Goal: Communication & Community: Ask a question

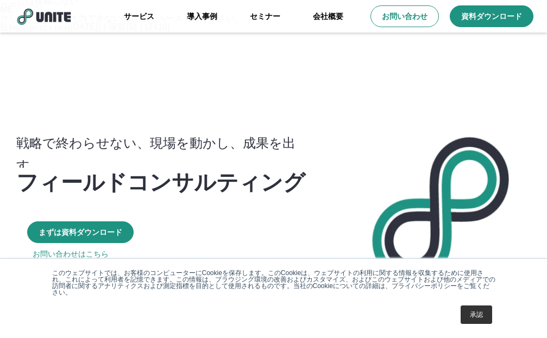
scroll to position [434, 0]
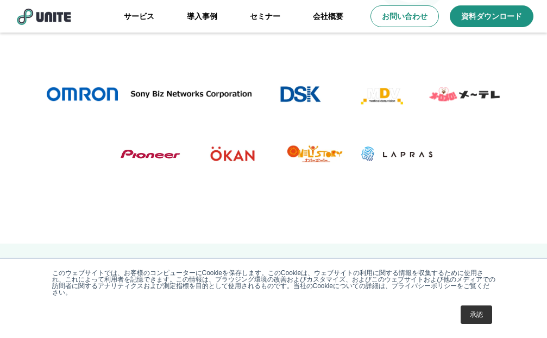
drag, startPoint x: 485, startPoint y: 314, endPoint x: 441, endPoint y: 302, distance: 45.6
click at [484, 314] on link "承認" at bounding box center [476, 315] width 31 height 18
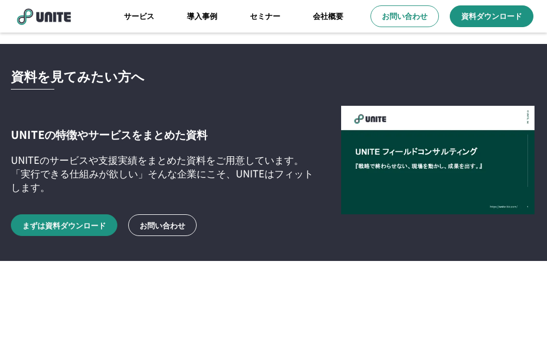
scroll to position [2820, 0]
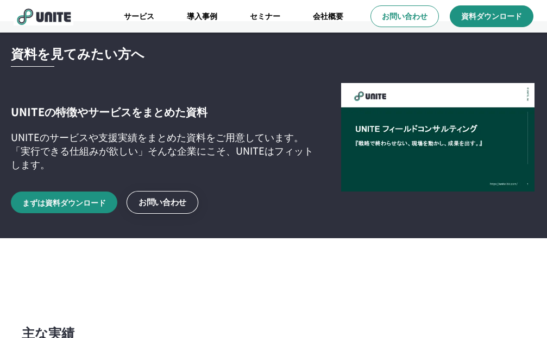
click at [172, 198] on p "お問い合わせ" at bounding box center [162, 203] width 48 height 10
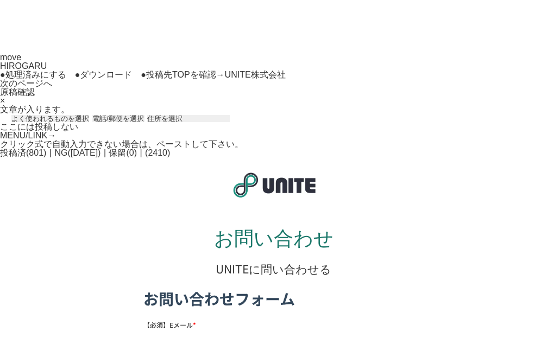
scroll to position [163, 0]
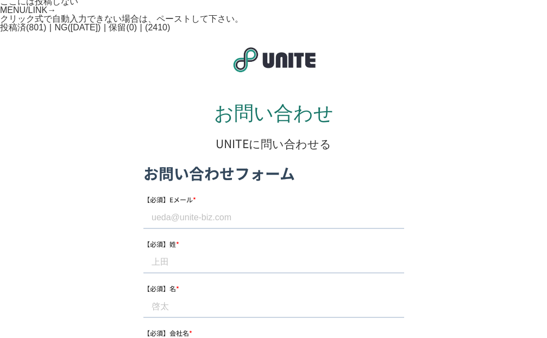
click at [195, 225] on input "【必須】Eメール *" at bounding box center [273, 218] width 261 height 22
type input "[EMAIL_ADDRESS][DOMAIN_NAME]"
click at [183, 268] on input "【必須】姓 *" at bounding box center [273, 263] width 261 height 22
type input "[PERSON_NAME]"
click at [148, 314] on input "【必須】名 *" at bounding box center [273, 308] width 261 height 22
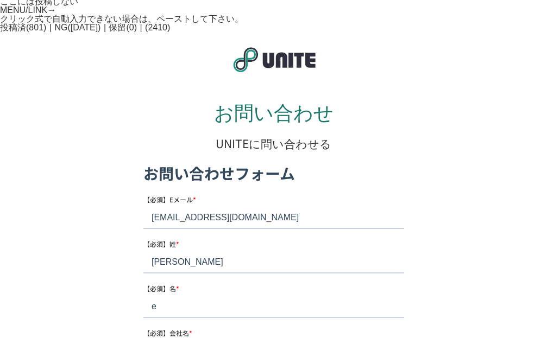
type input "e"
type input "[PERSON_NAME]"
type input "株式会社Qlein"
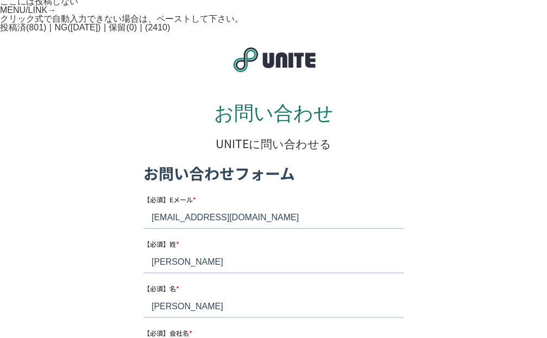
type input "本部"
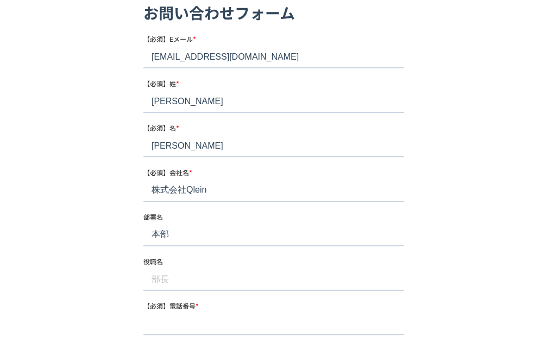
scroll to position [326, 0]
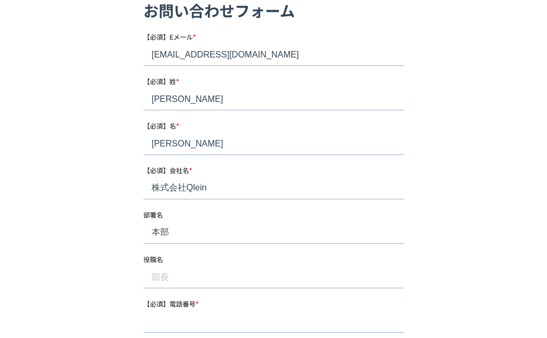
click at [165, 272] on input "役職名" at bounding box center [273, 279] width 261 height 22
type input "なし"
click at [156, 292] on form "お問い合わせフォーム 【必須】Eメール * [EMAIL_ADDRESS][DOMAIN_NAME] 【必須】姓 * [PERSON_NAME] 【必須】名 …" at bounding box center [273, 316] width 261 height 633
click at [181, 324] on input "【必須】電話番号 *" at bounding box center [273, 323] width 261 height 22
type input "042-668-7077"
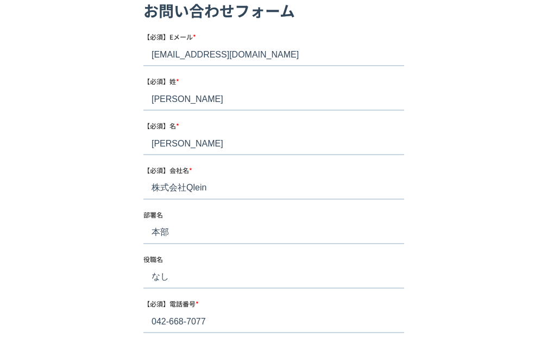
drag, startPoint x: 97, startPoint y: 211, endPoint x: 116, endPoint y: 206, distance: 19.1
click at [98, 211] on div "お問い合わせ UNITEに問い合わせる" at bounding box center [273, 282] width 547 height 717
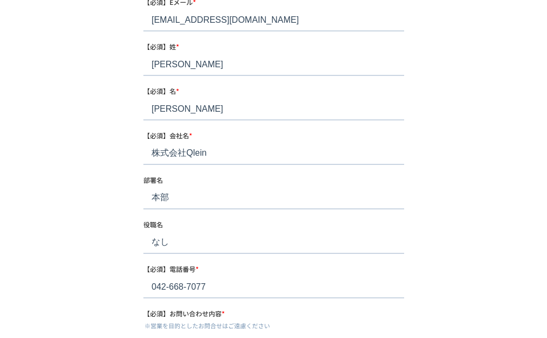
drag, startPoint x: 292, startPoint y: 40, endPoint x: 291, endPoint y: 48, distance: 8.2
select select
